Goal: Transaction & Acquisition: Purchase product/service

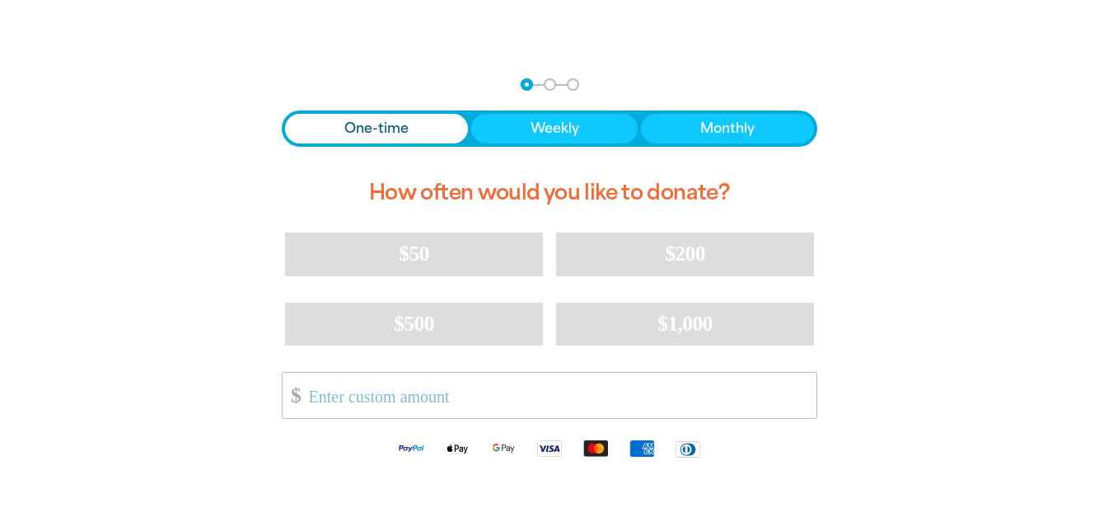
scroll to position [330, 0]
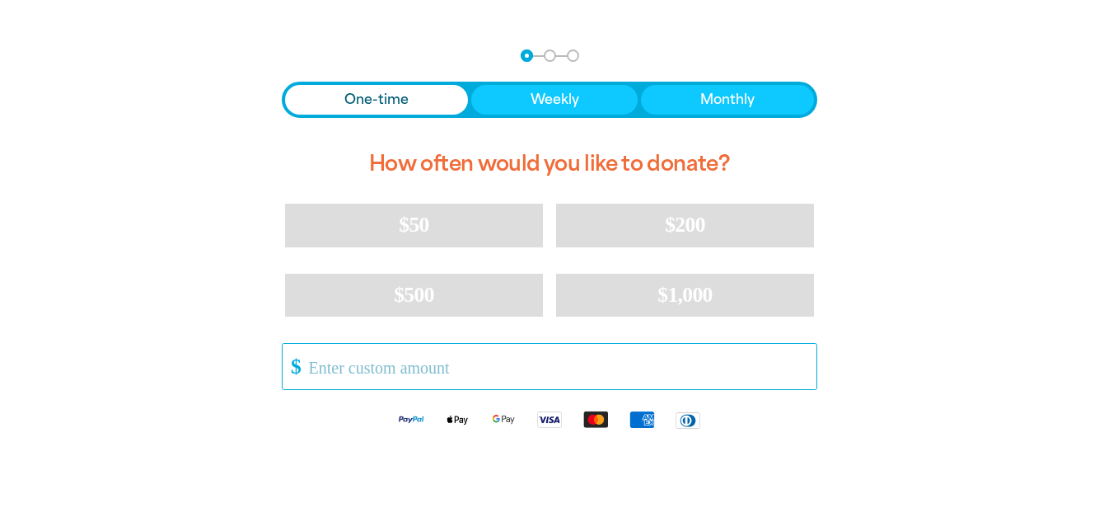
click at [383, 367] on input "Other Amount" at bounding box center [556, 366] width 519 height 45
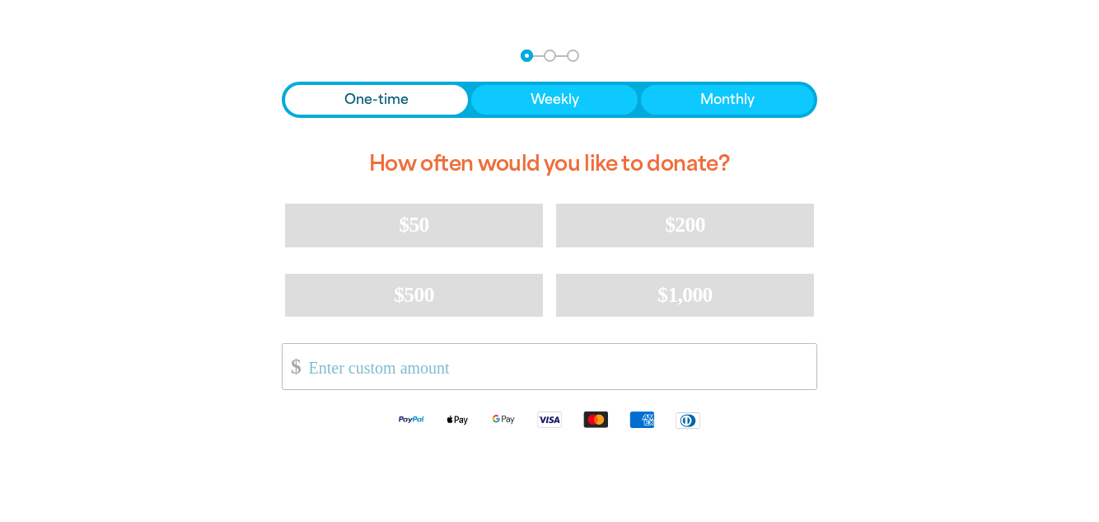
click at [105, 274] on div "arrow_back Back Step 1 Step 2 Step 3 One-time Weekly Monthly How often would yo…" at bounding box center [549, 287] width 989 height 516
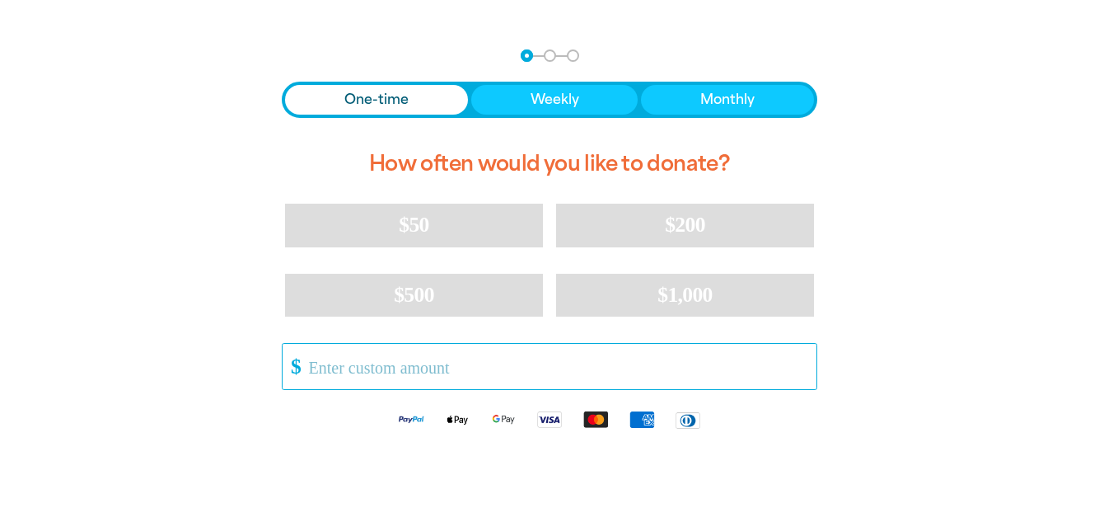
click at [382, 372] on input "Other Amount" at bounding box center [556, 366] width 519 height 45
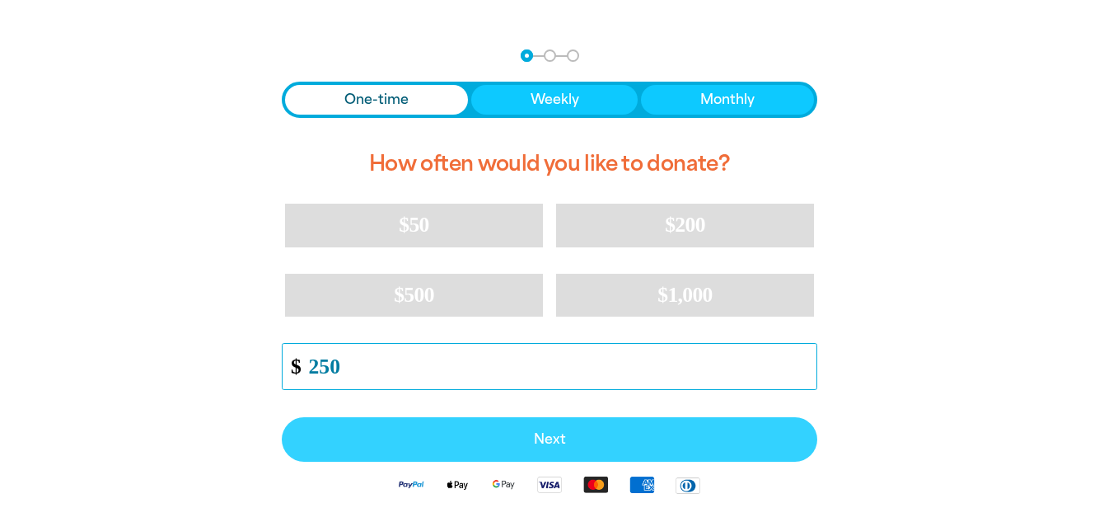
type input "250"
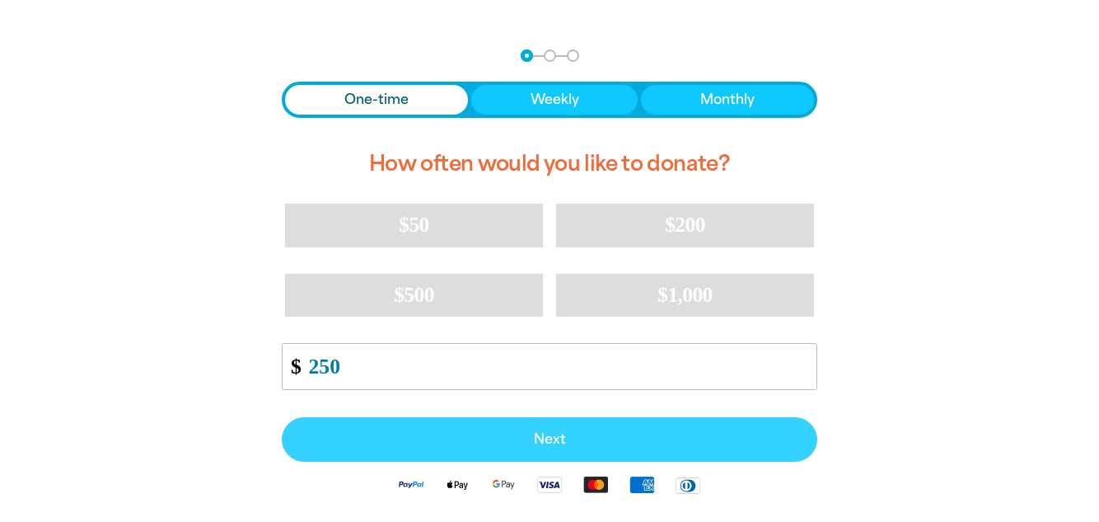
click at [559, 438] on span "Next" at bounding box center [549, 439] width 499 height 13
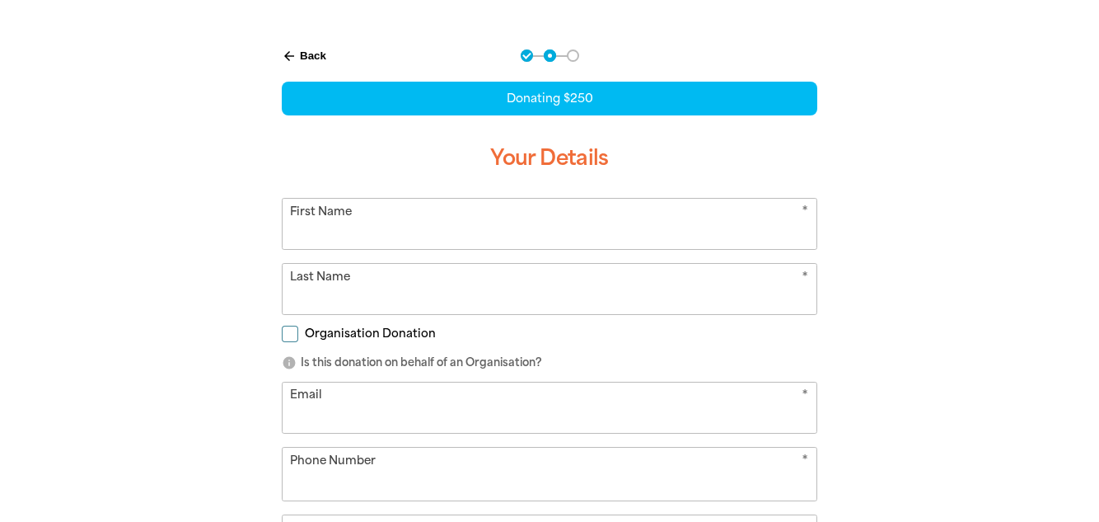
select select "AU"
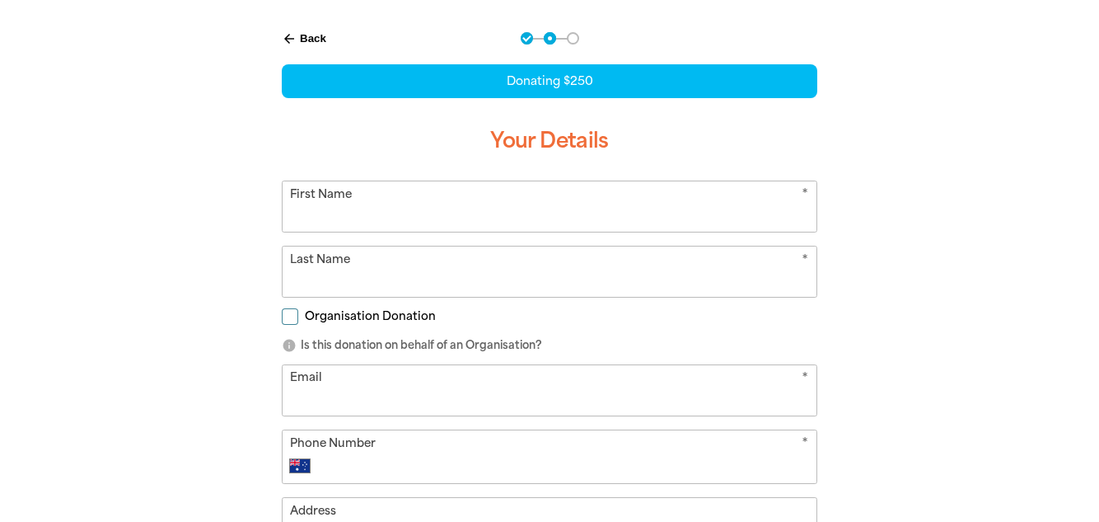
click at [366, 197] on input "First Name" at bounding box center [550, 206] width 534 height 50
type input "CHULI"
click at [393, 276] on input "Last Name" at bounding box center [550, 271] width 534 height 50
type input "Abey"
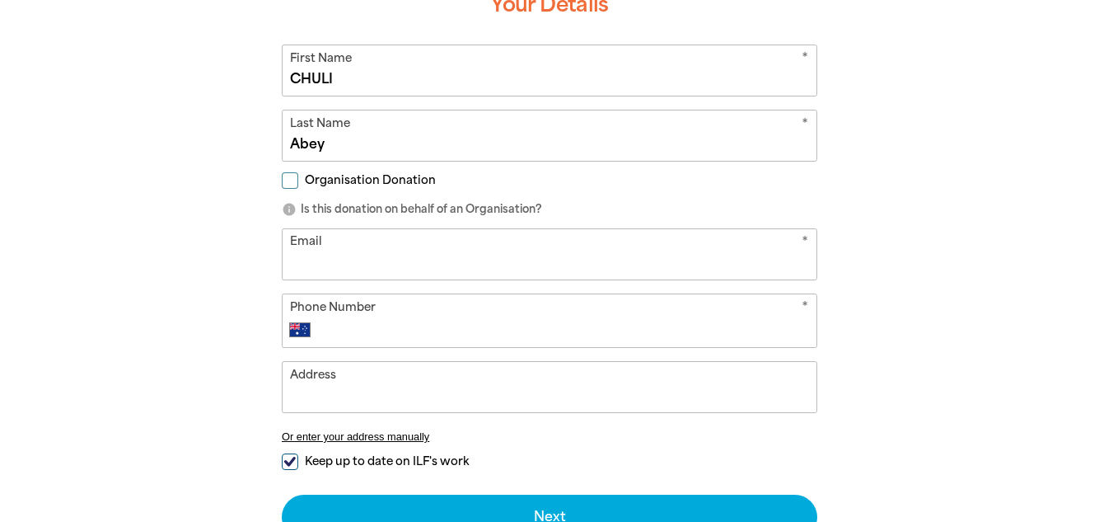
scroll to position [512, 0]
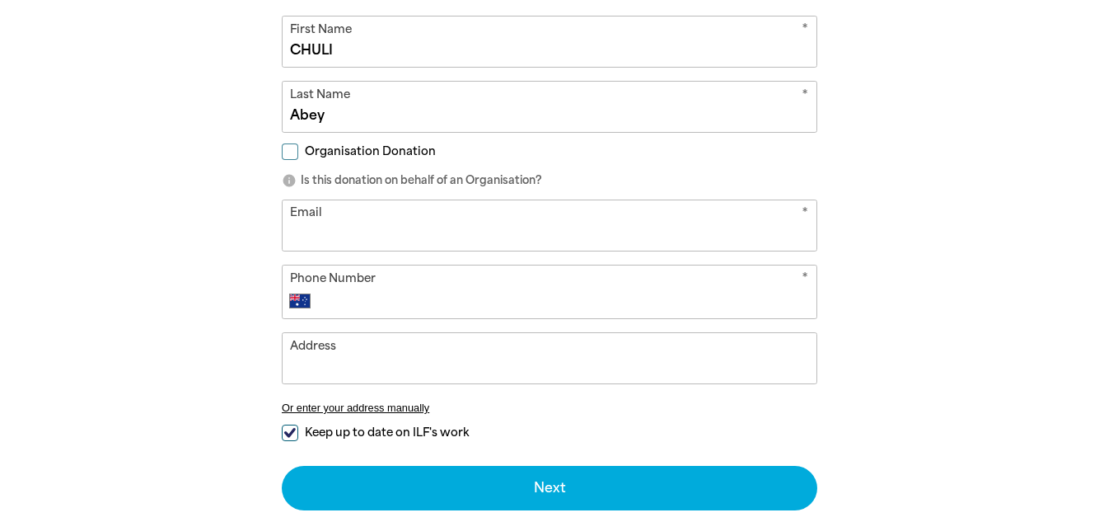
click at [340, 241] on input "Email" at bounding box center [550, 225] width 534 height 50
type input "[EMAIL_ADDRESS][DOMAIN_NAME]"
click at [376, 301] on input "Phone Number" at bounding box center [566, 301] width 487 height 20
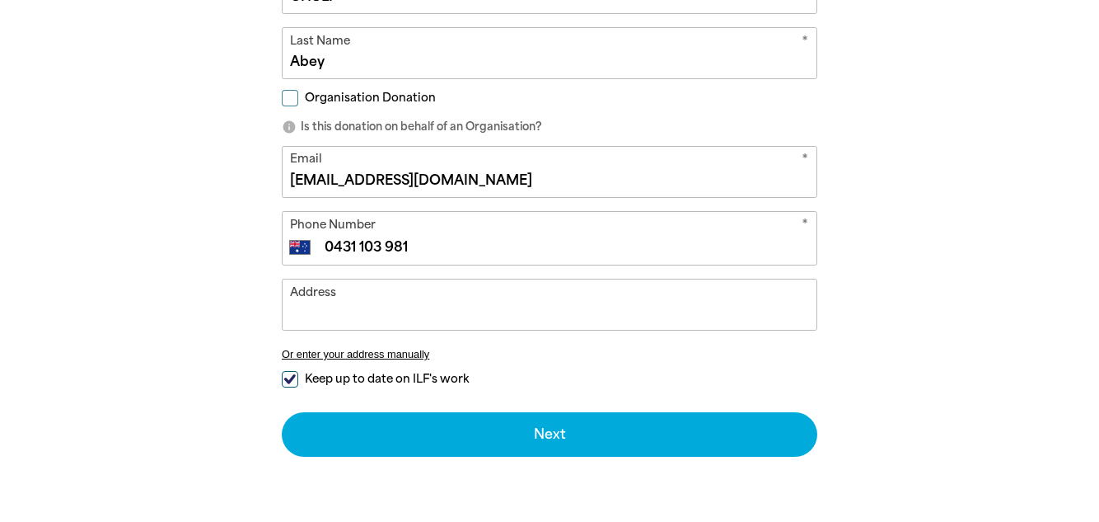
scroll to position [594, 0]
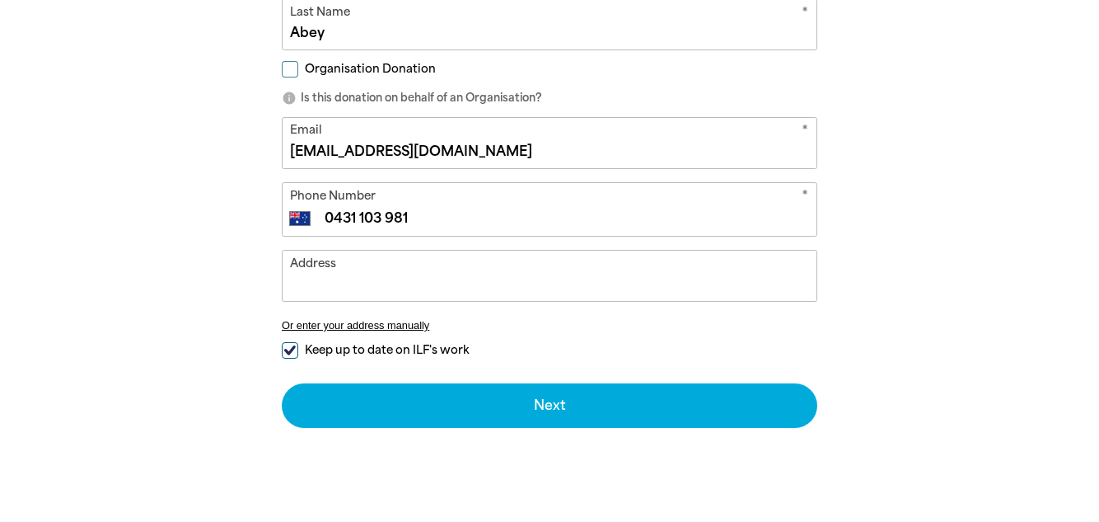
type input "0431 103 981"
click at [293, 351] on input "Keep up to date on ILF's work" at bounding box center [290, 350] width 16 height 16
checkbox input "false"
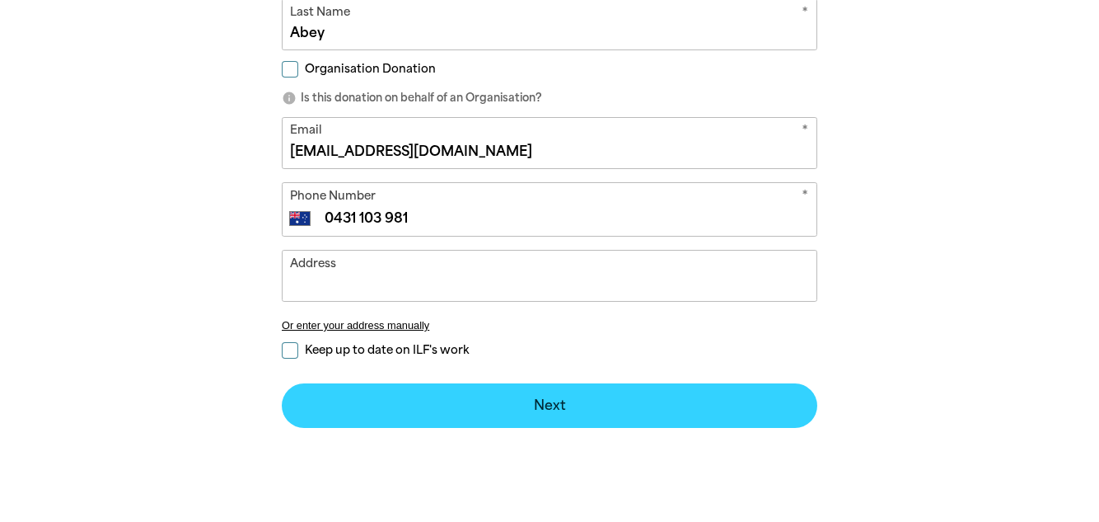
click at [557, 400] on button "Next chevron_right" at bounding box center [550, 405] width 536 height 44
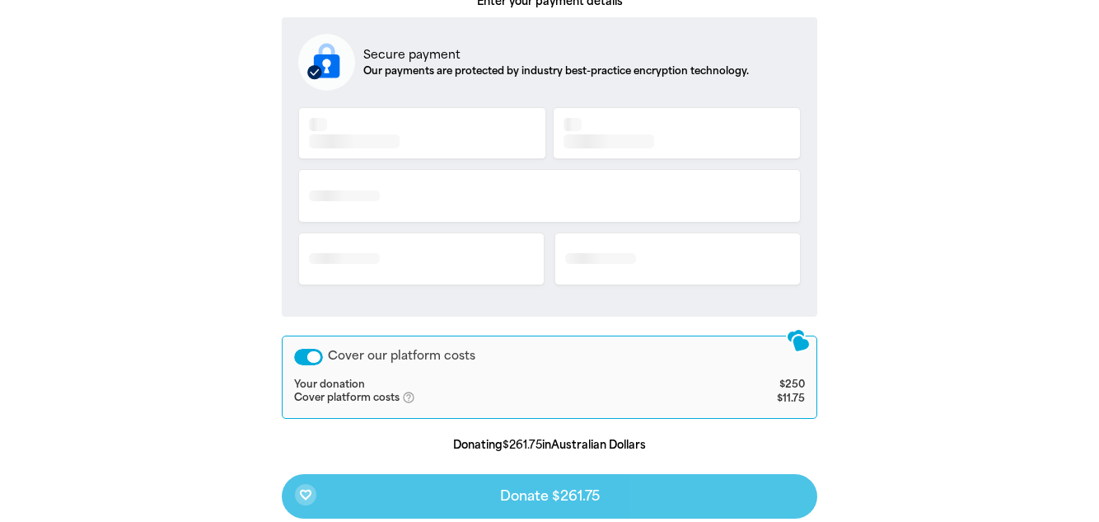
scroll to position [343, 0]
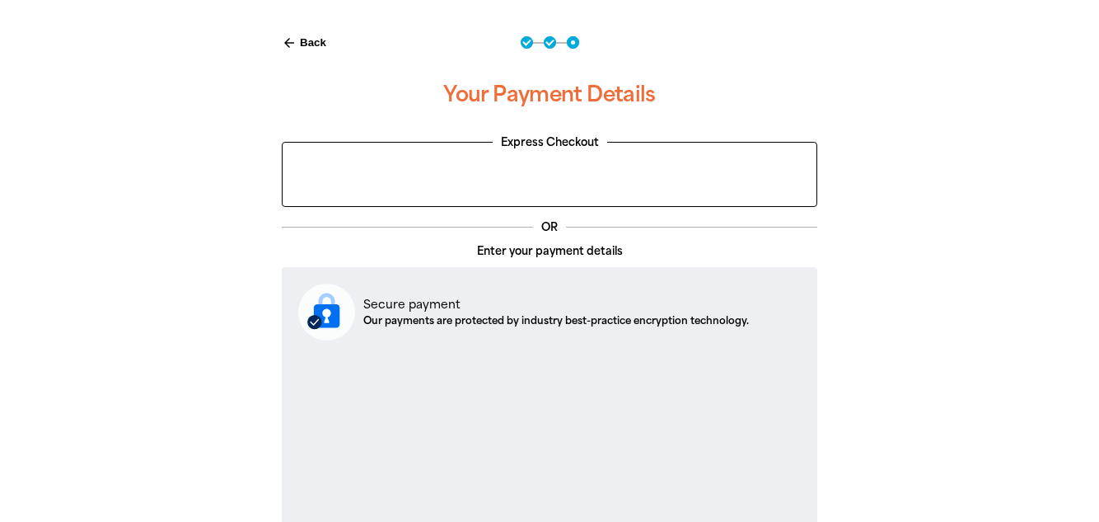
click at [307, 35] on button "arrow_back Back" at bounding box center [304, 43] width 58 height 28
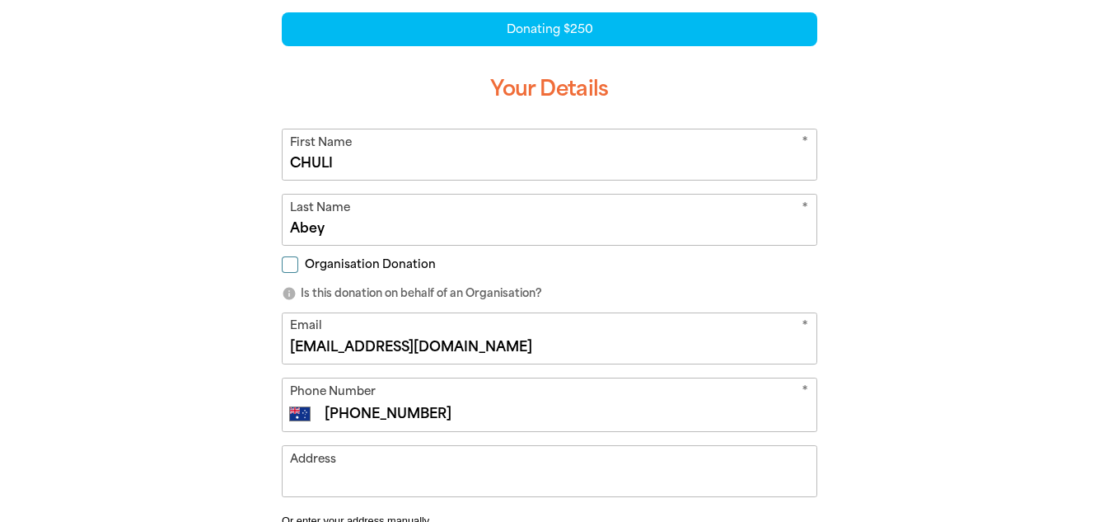
scroll to position [425, 0]
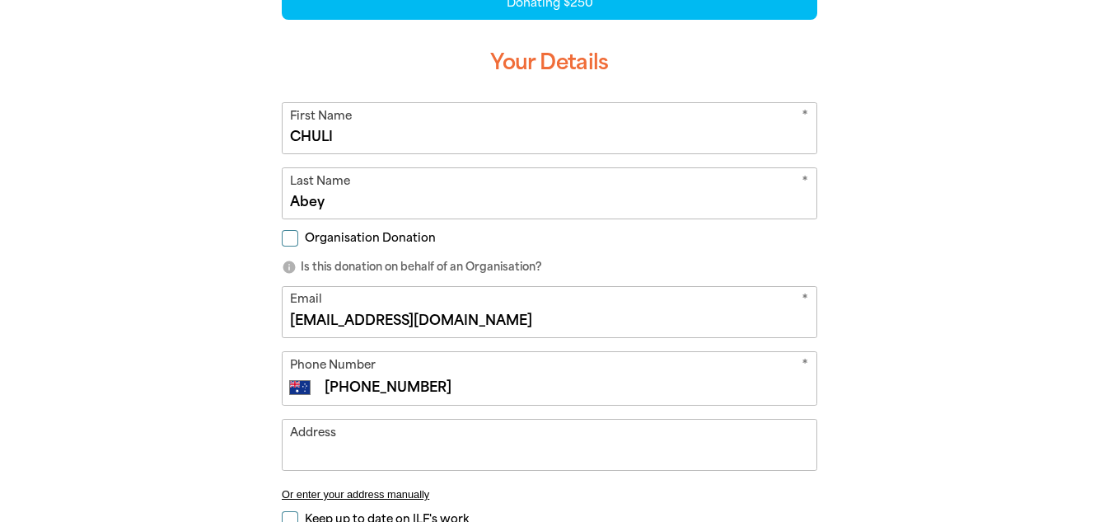
click at [321, 383] on div "International [GEOGRAPHIC_DATA] [GEOGRAPHIC_DATA] [GEOGRAPHIC_DATA] [GEOGRAPHIC…" at bounding box center [550, 387] width 520 height 20
click at [321, 382] on div "International [GEOGRAPHIC_DATA] [GEOGRAPHIC_DATA] [GEOGRAPHIC_DATA] [GEOGRAPHIC…" at bounding box center [550, 387] width 520 height 20
click at [330, 382] on input "[PHONE_NUMBER]" at bounding box center [566, 387] width 487 height 20
select select "ZZ"
type input "[PHONE_NUMBER]"
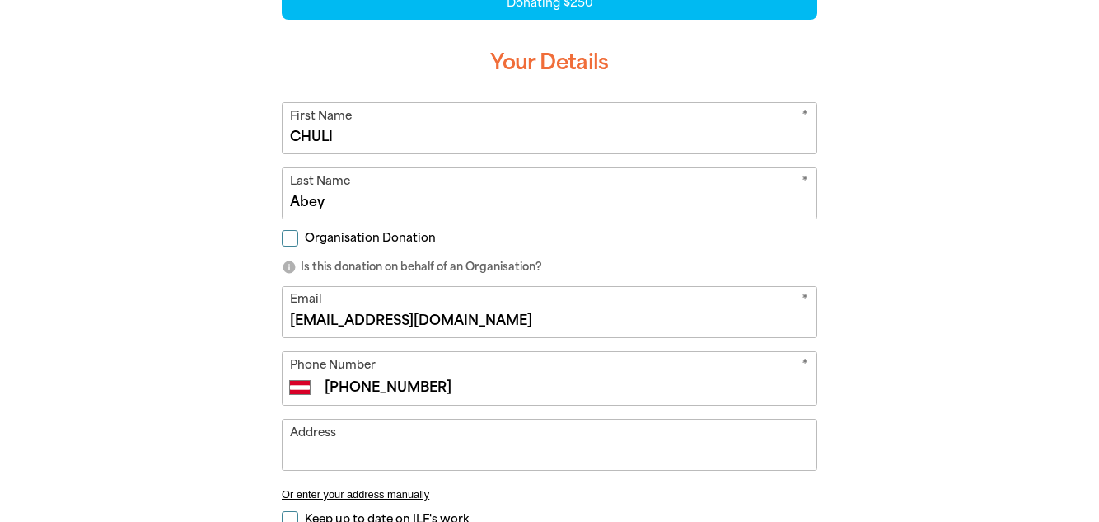
select select "AT"
type input "[PHONE_NUMBER]"
select select "NL"
type input "[PHONE_NUMBER]"
select select "ZZ"
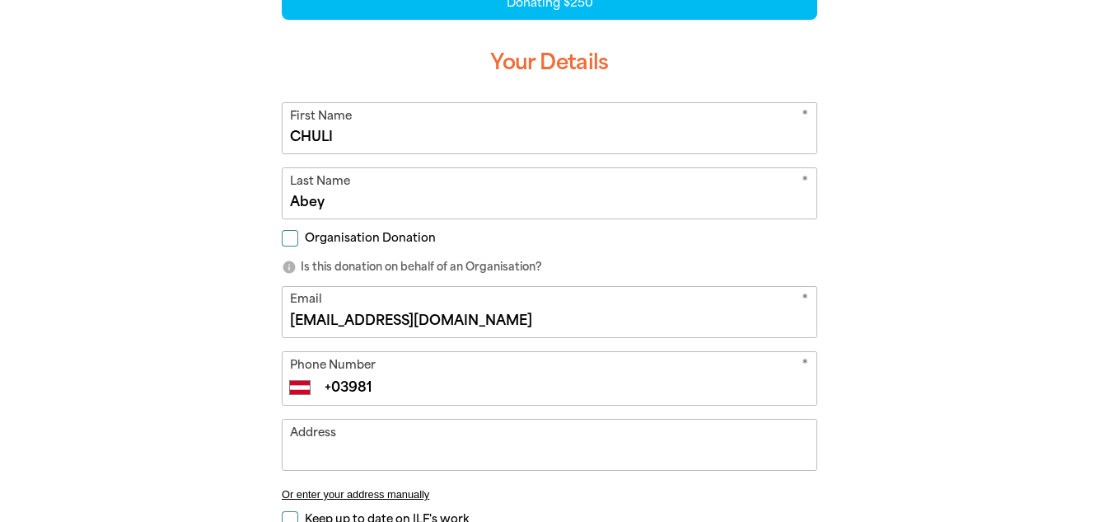
type input "+39 81"
select select "IR"
type input "+98 1"
select select "JP"
type input "+81"
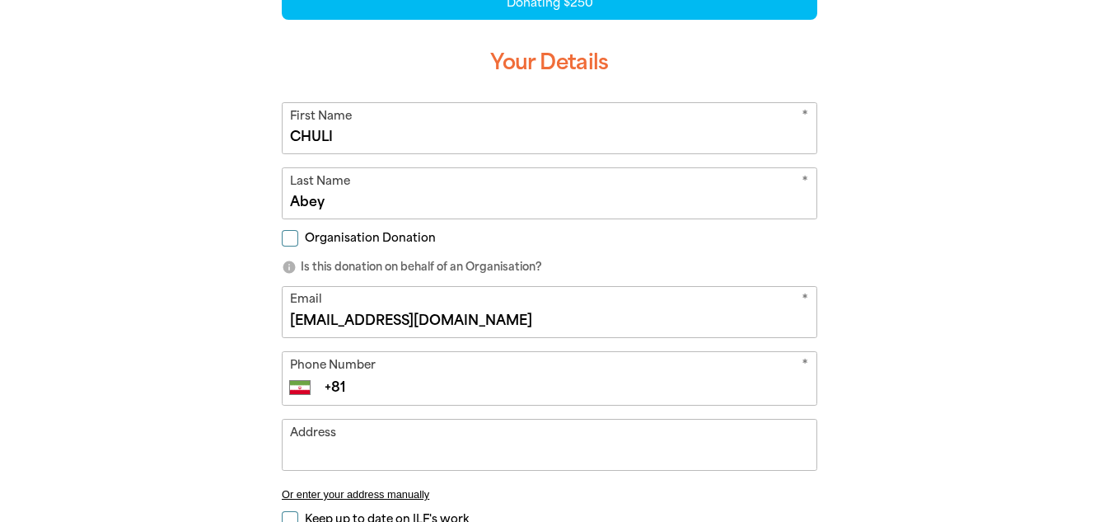
select select "ZZ"
type input "+1"
select select "AU"
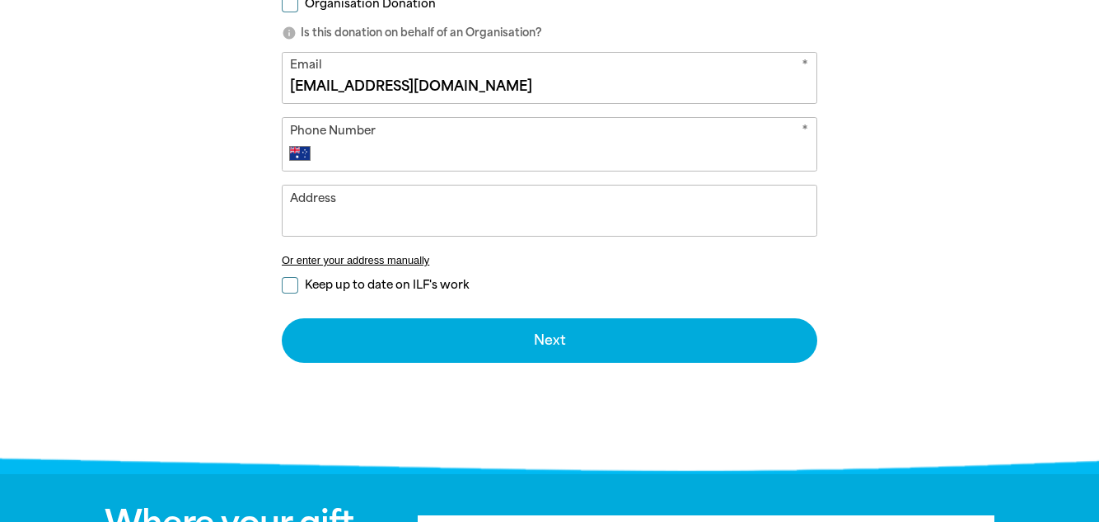
scroll to position [672, 0]
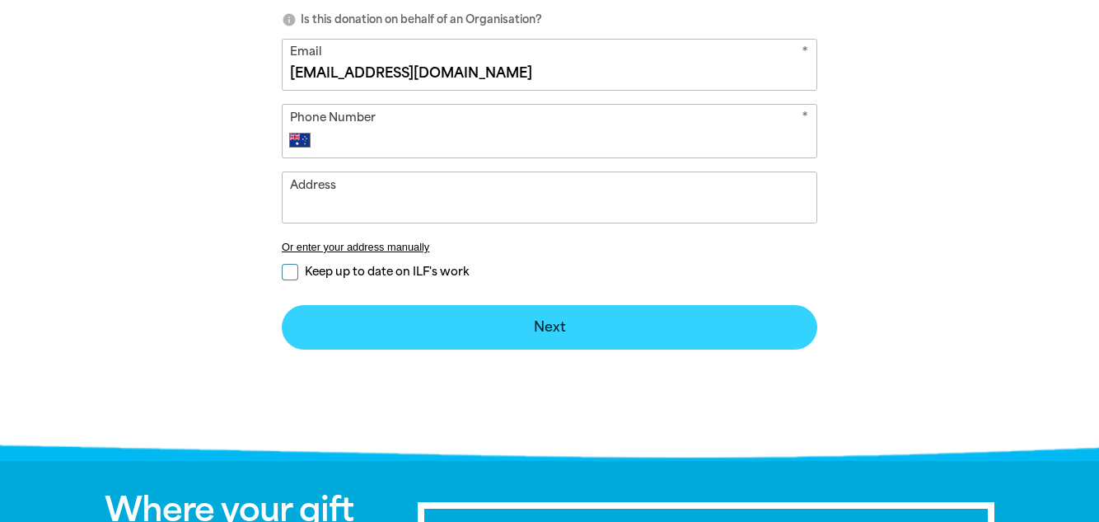
click at [555, 318] on button "Next chevron_right" at bounding box center [550, 327] width 536 height 44
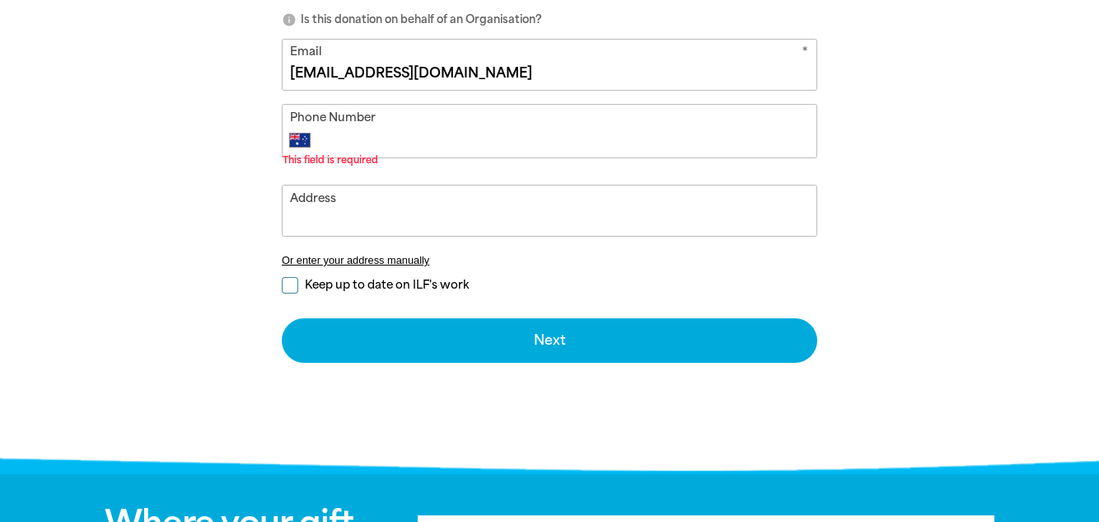
click at [388, 134] on input "Phone Number" at bounding box center [566, 140] width 487 height 20
type input "0431 103 981"
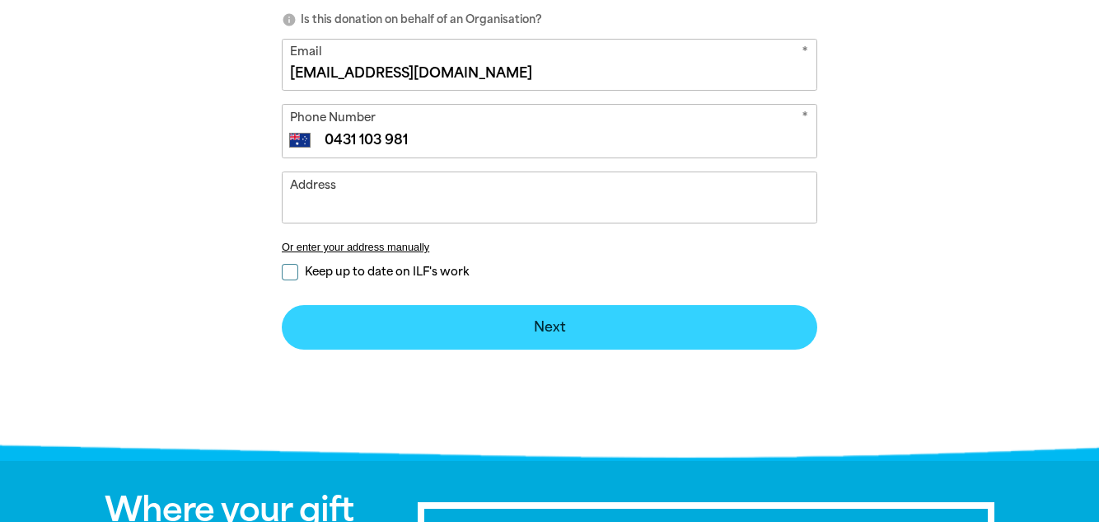
click at [555, 325] on button "Next chevron_right" at bounding box center [550, 327] width 536 height 44
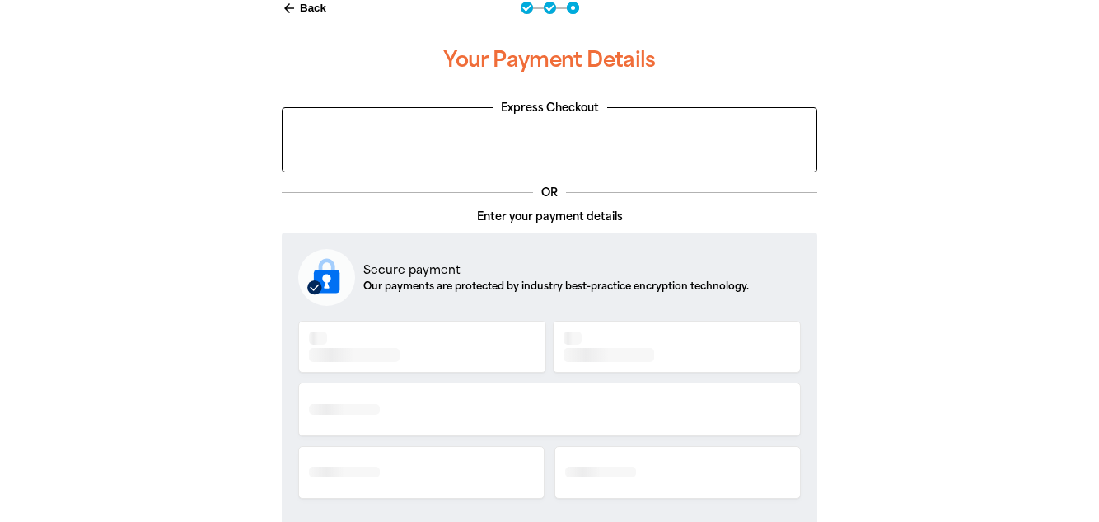
scroll to position [343, 0]
